Goal: Information Seeking & Learning: Learn about a topic

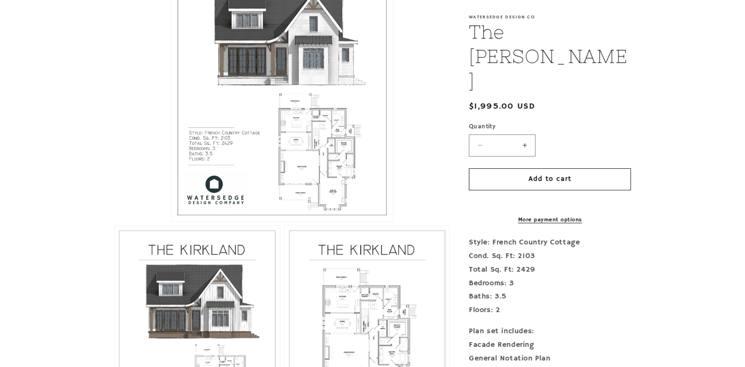
scroll to position [282, 0]
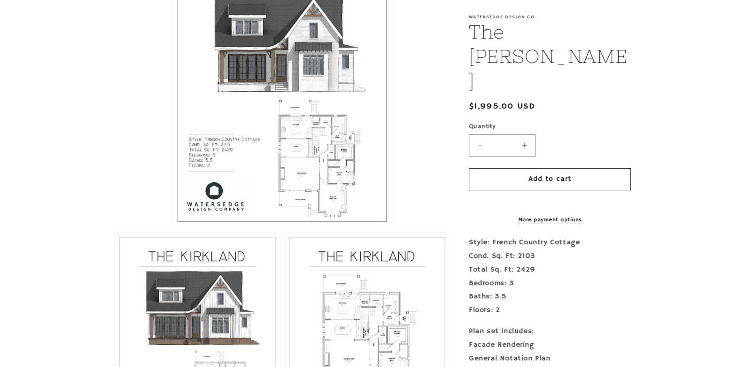
click at [171, 228] on button "Open media 1 in modal" at bounding box center [171, 228] width 0 height 0
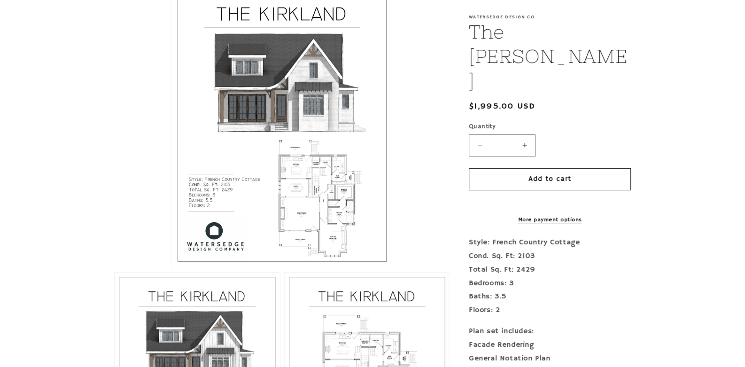
scroll to position [141, 0]
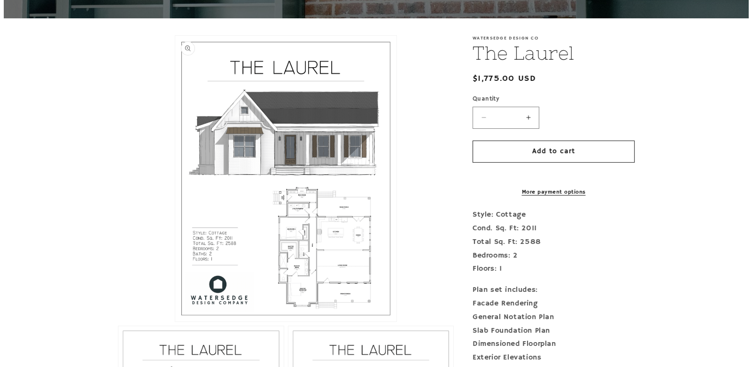
scroll to position [141, 0]
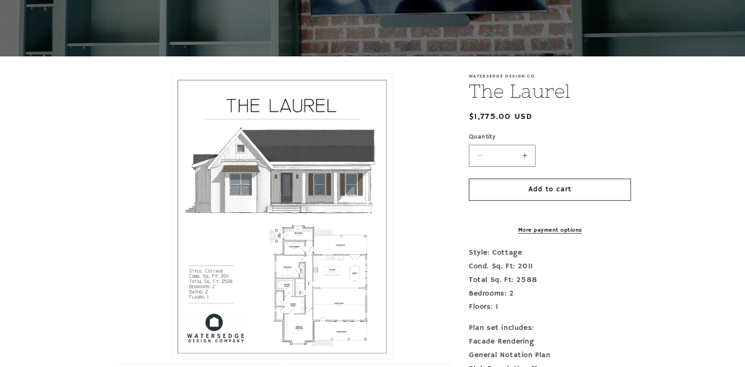
drag, startPoint x: 337, startPoint y: 123, endPoint x: 277, endPoint y: 159, distance: 68.8
click at [171, 359] on button "Open media 1 in modal" at bounding box center [171, 359] width 0 height 0
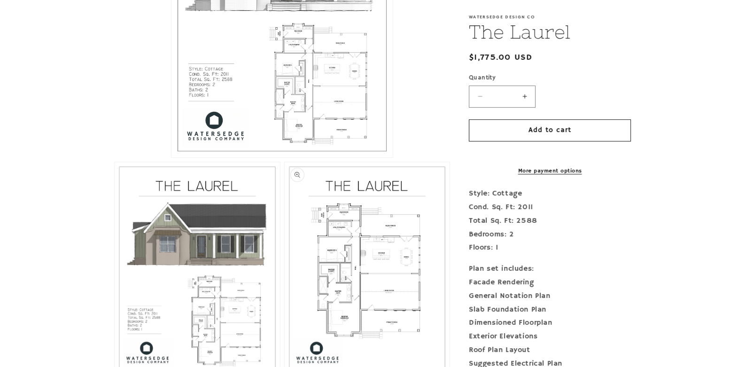
scroll to position [375, 0]
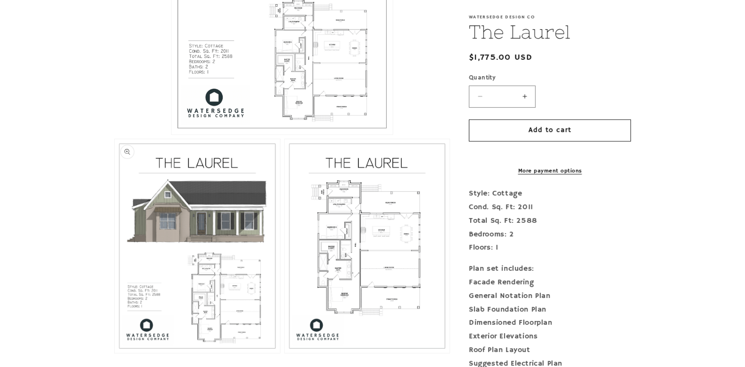
click at [115, 353] on button "Open media 2 in modal" at bounding box center [115, 353] width 0 height 0
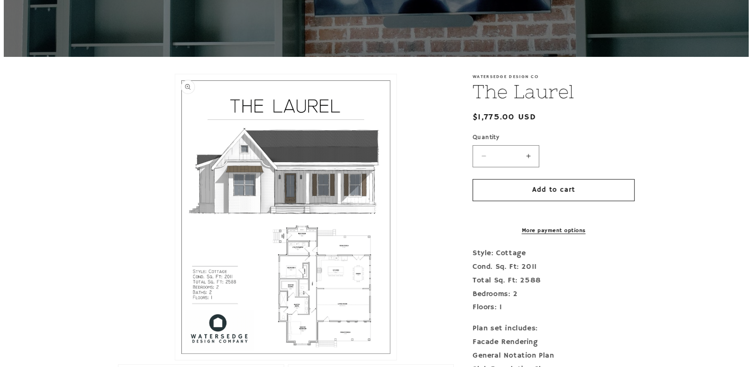
scroll to position [141, 0]
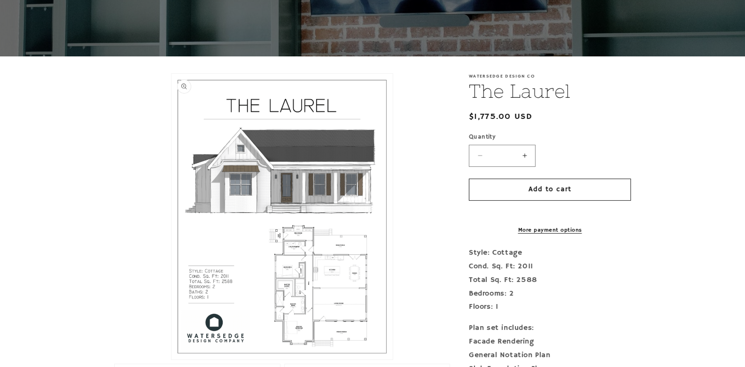
click at [171, 359] on button "Open media 1 in modal" at bounding box center [171, 359] width 0 height 0
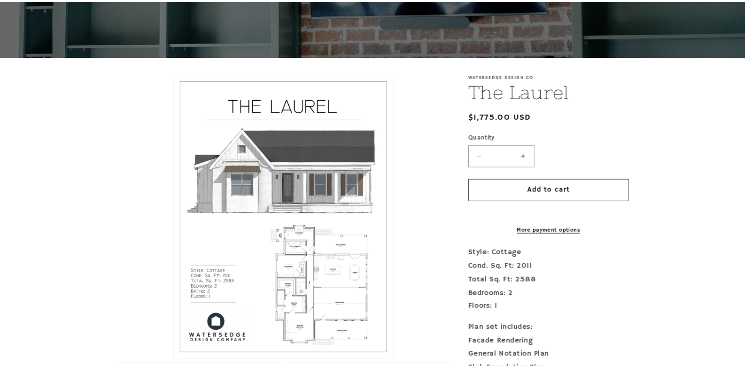
scroll to position [9, 0]
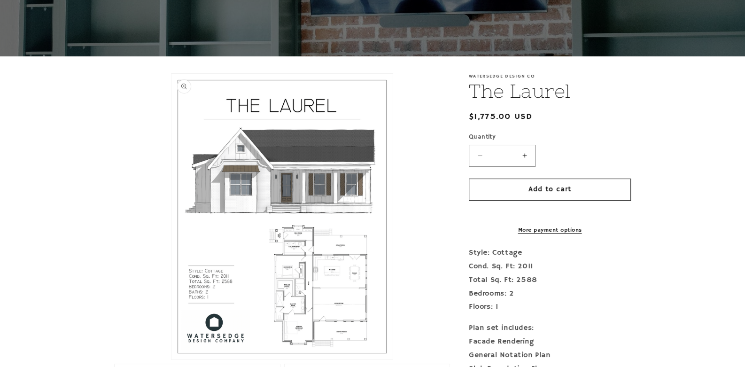
drag, startPoint x: 328, startPoint y: 199, endPoint x: 280, endPoint y: 281, distance: 95.1
click at [171, 359] on button "Open media 1 in modal" at bounding box center [171, 359] width 0 height 0
drag, startPoint x: 280, startPoint y: 281, endPoint x: 407, endPoint y: 302, distance: 128.4
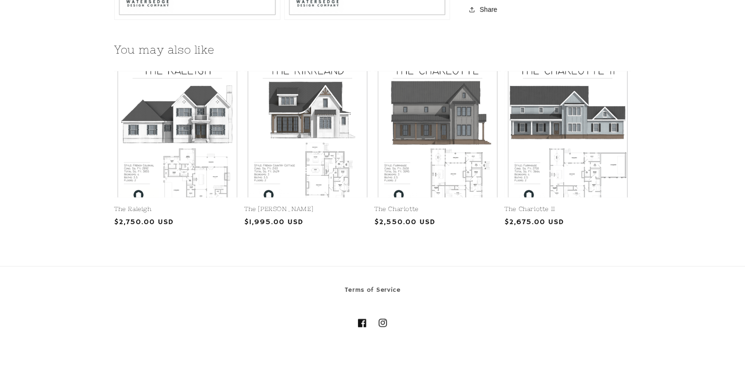
scroll to position [965, 0]
